Goal: Information Seeking & Learning: Find specific fact

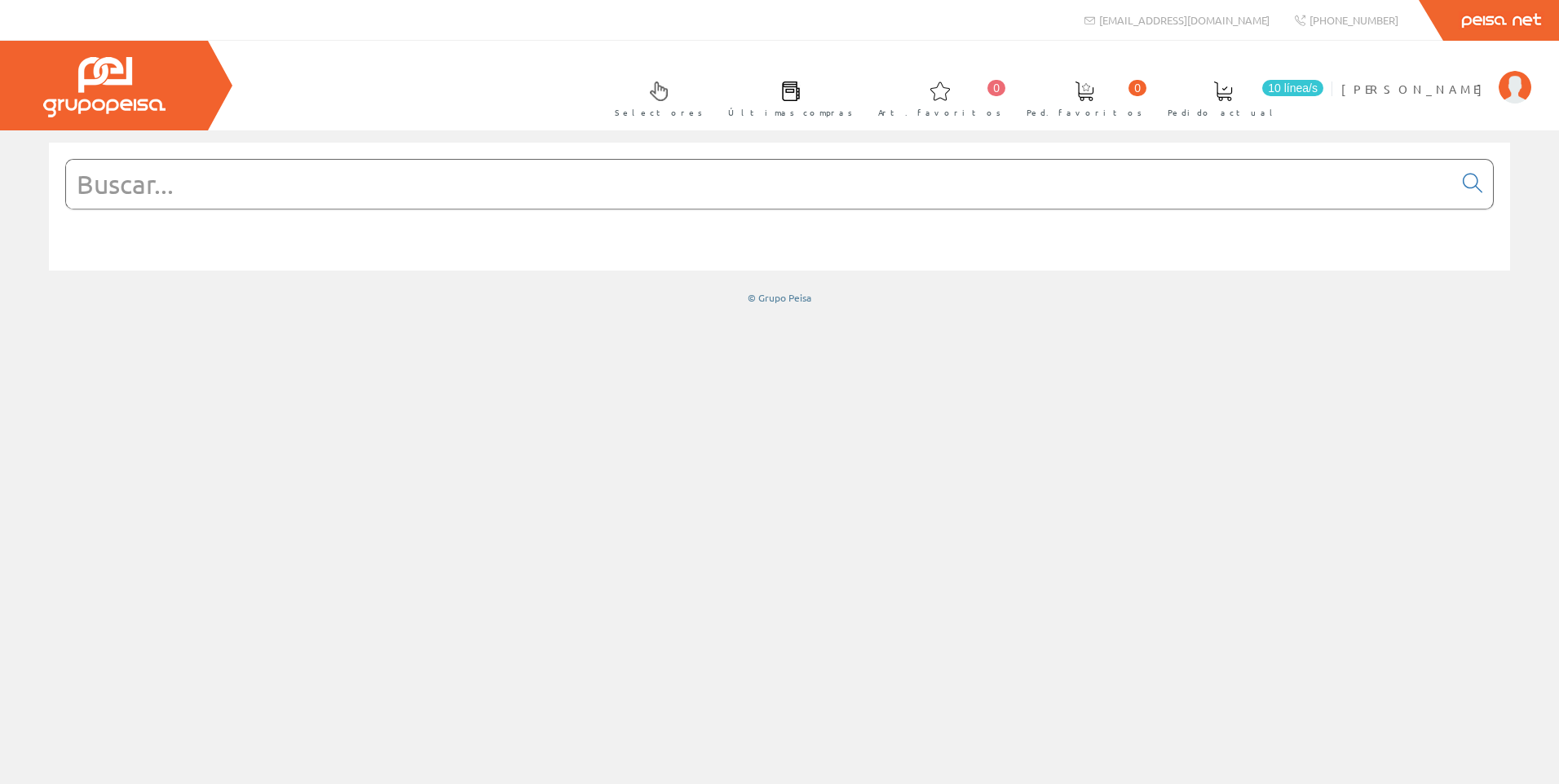
click at [1128, 178] on input "text" at bounding box center [760, 184] width 1387 height 49
paste input "M9F11210"
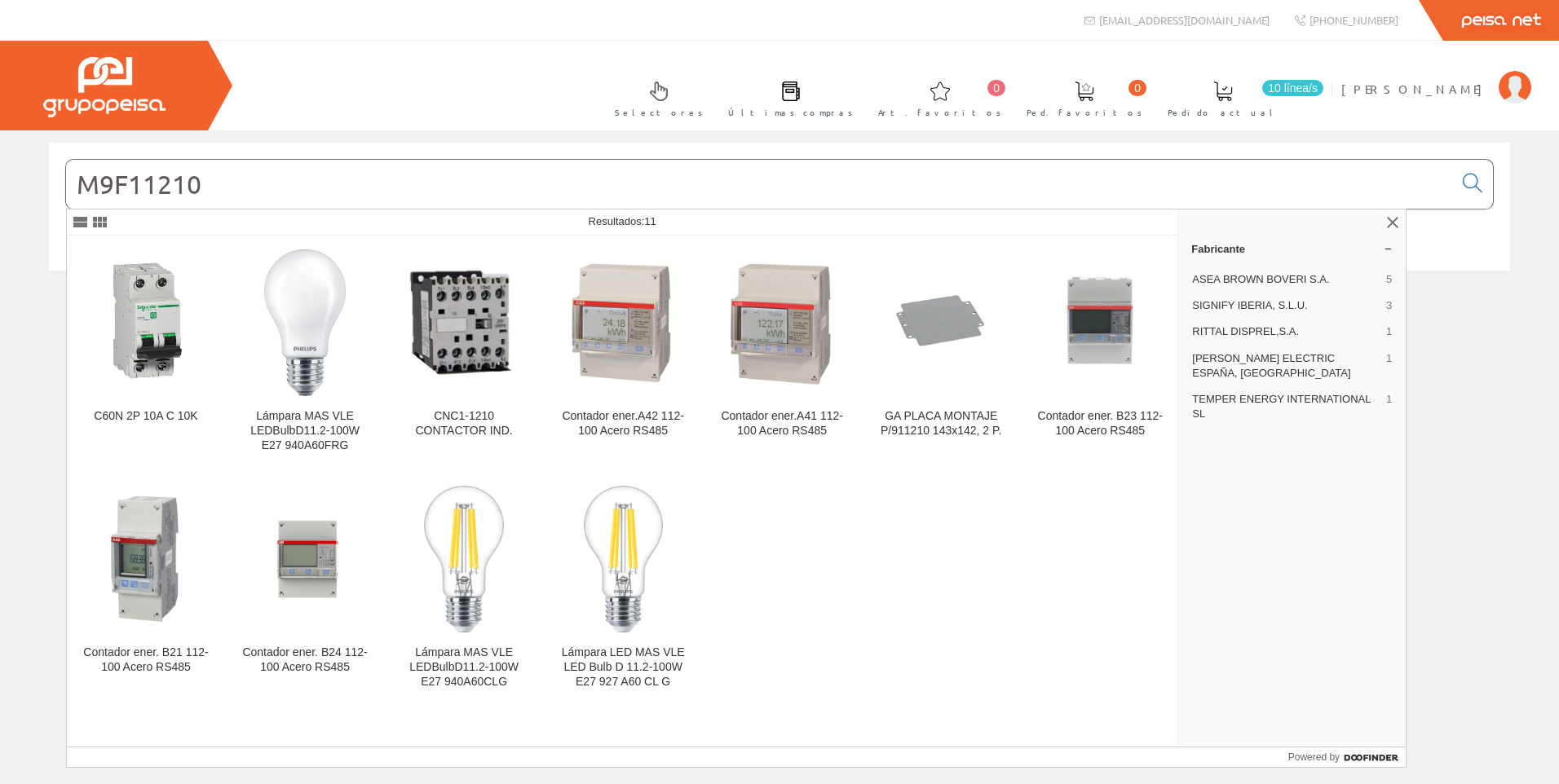
type input "M9F11210"
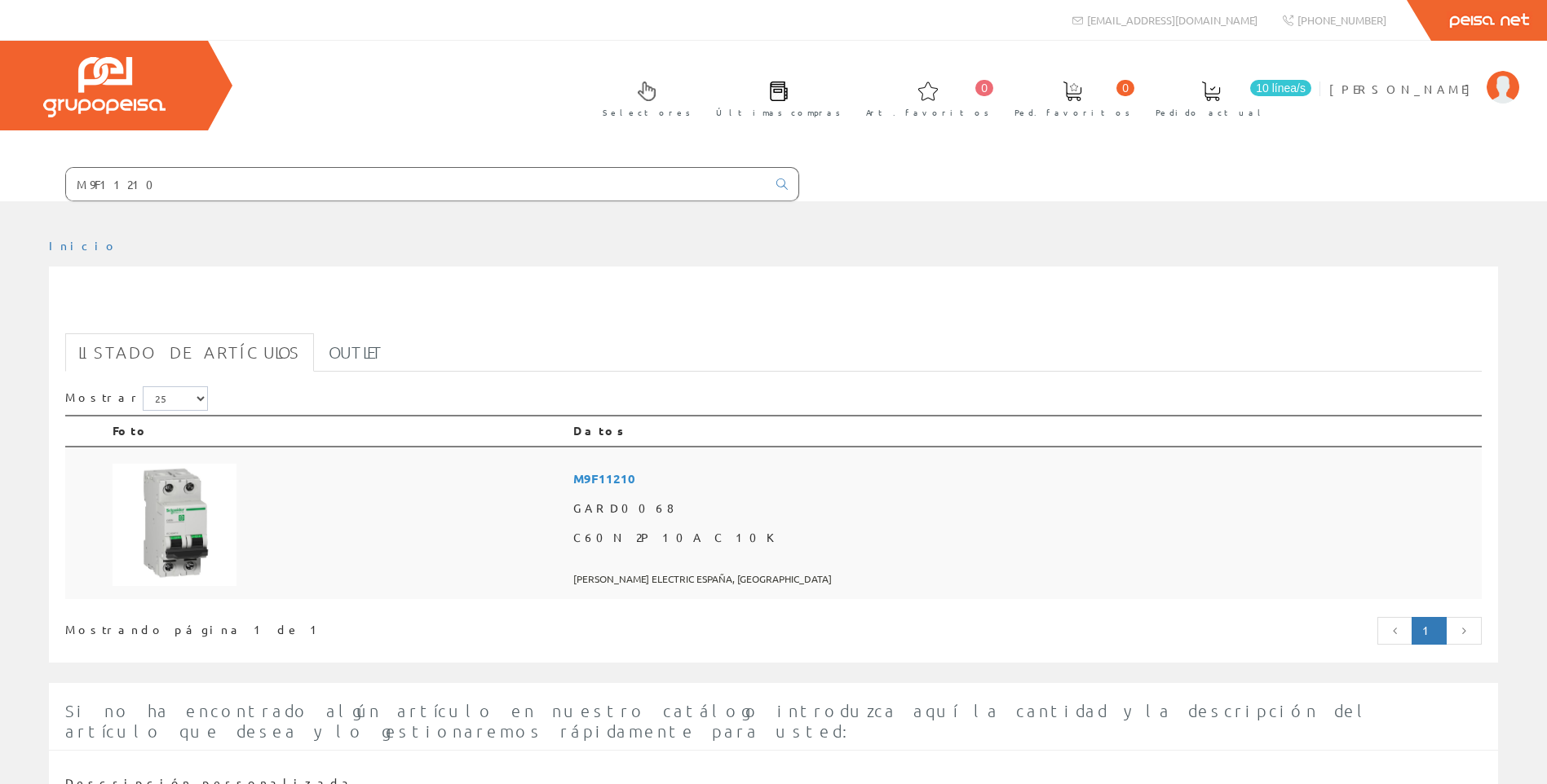
click at [972, 481] on span "M9F11210" at bounding box center [1024, 478] width 902 height 30
